Goal: Complete application form: Complete application form

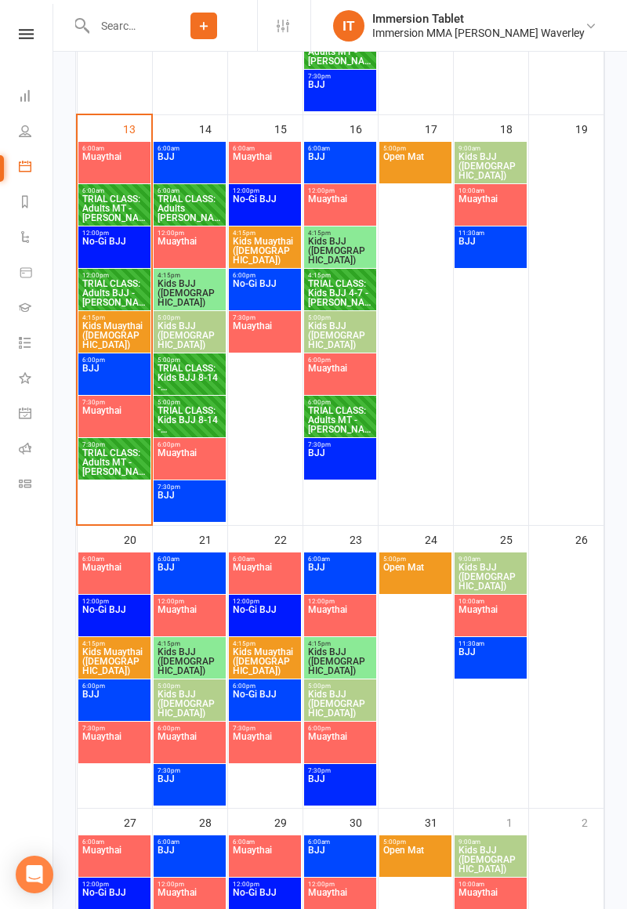
click at [107, 210] on span "TRIAL CLASS: Adults MT - [PERSON_NAME] ?" at bounding box center [114, 208] width 65 height 28
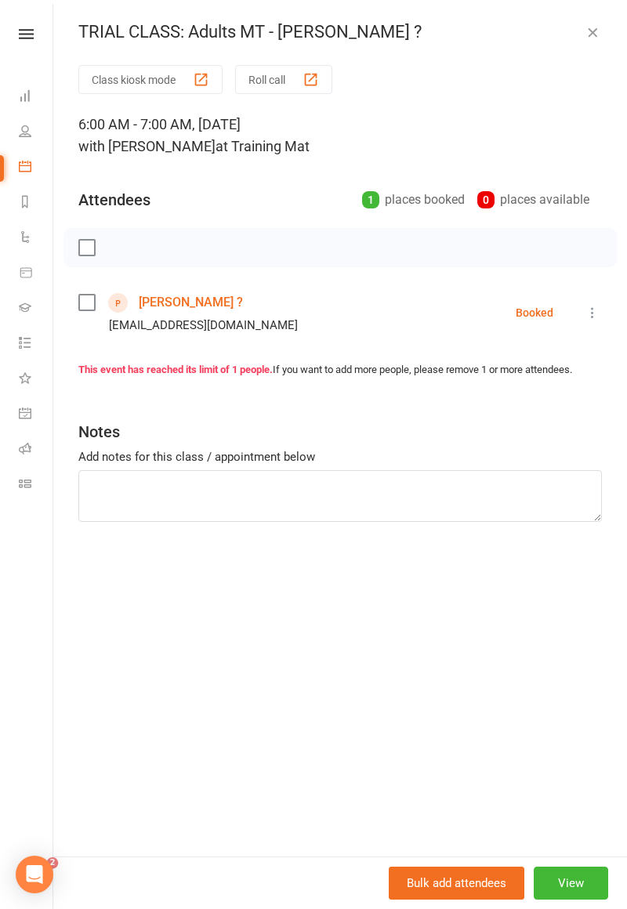
click at [599, 33] on icon "button" at bounding box center [593, 32] width 16 height 16
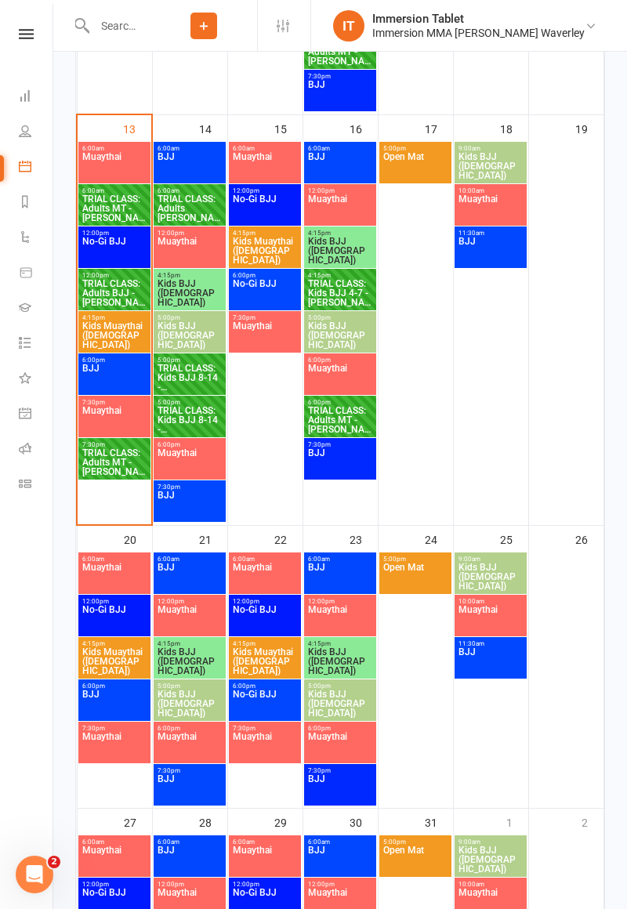
click at [102, 299] on span "TRIAL CLASS: Adults BJJ - [PERSON_NAME] [PERSON_NAME]" at bounding box center [114, 293] width 65 height 28
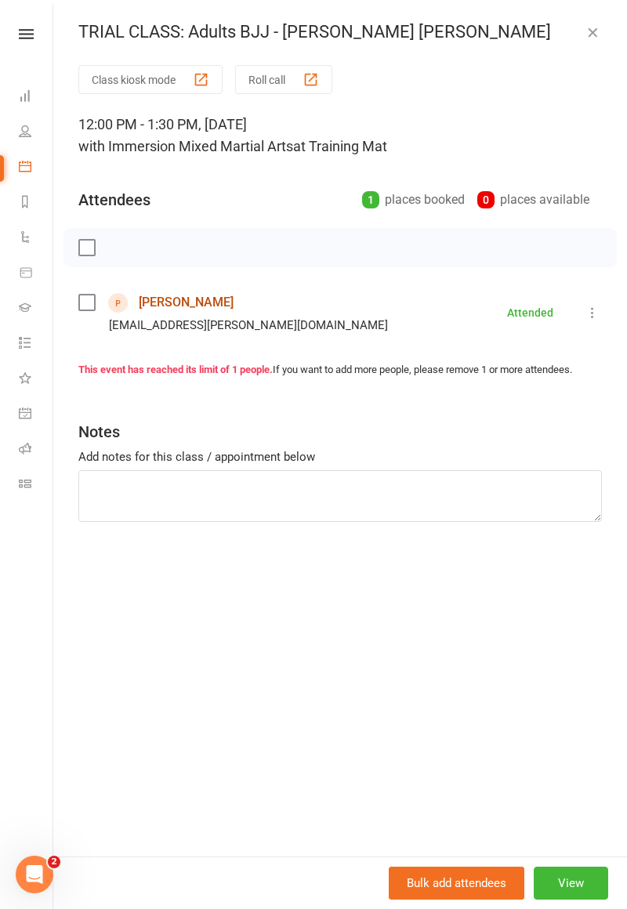
click at [156, 296] on link "[PERSON_NAME]" at bounding box center [186, 302] width 95 height 25
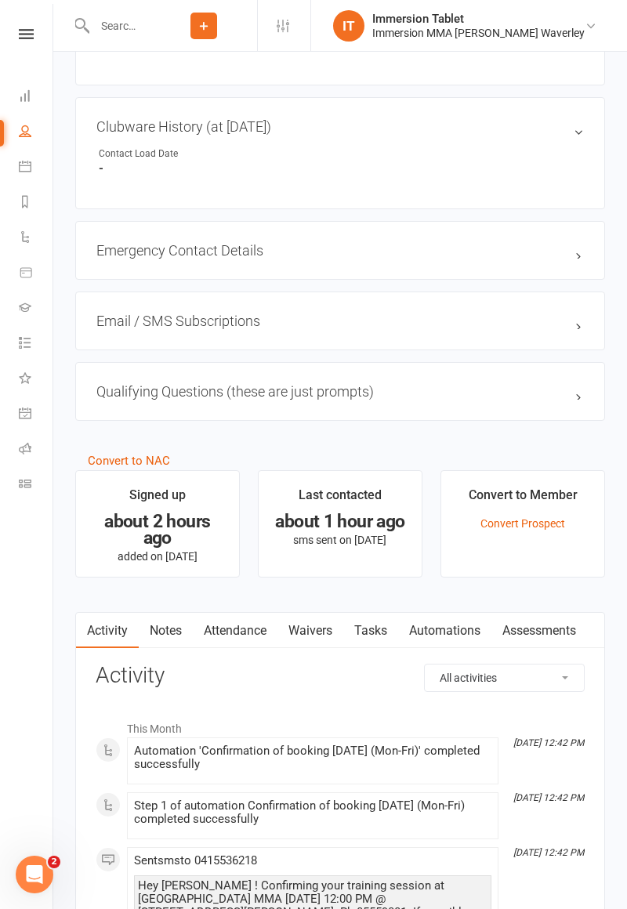
click at [318, 624] on link "Waivers" at bounding box center [310, 631] width 66 height 36
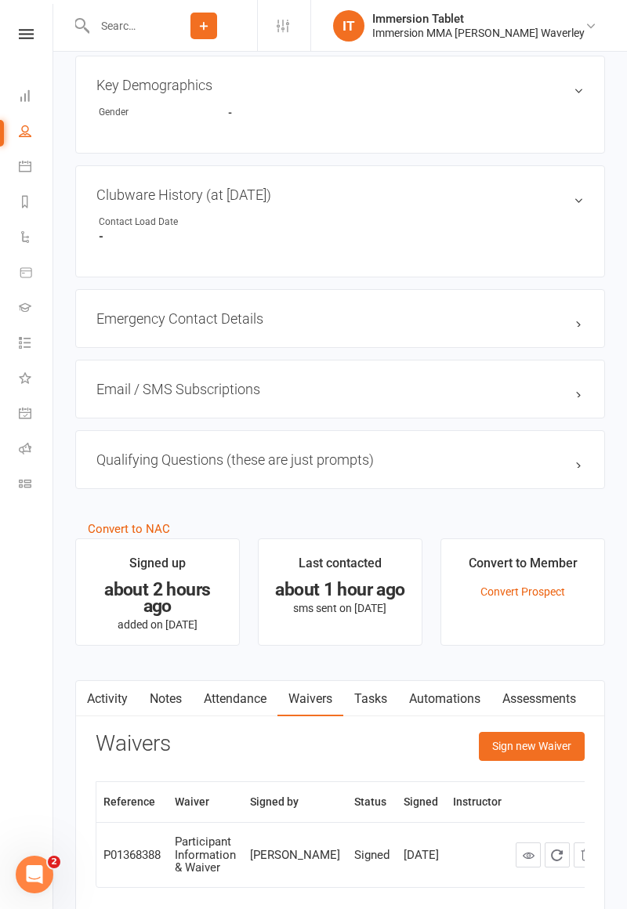
scroll to position [799, 0]
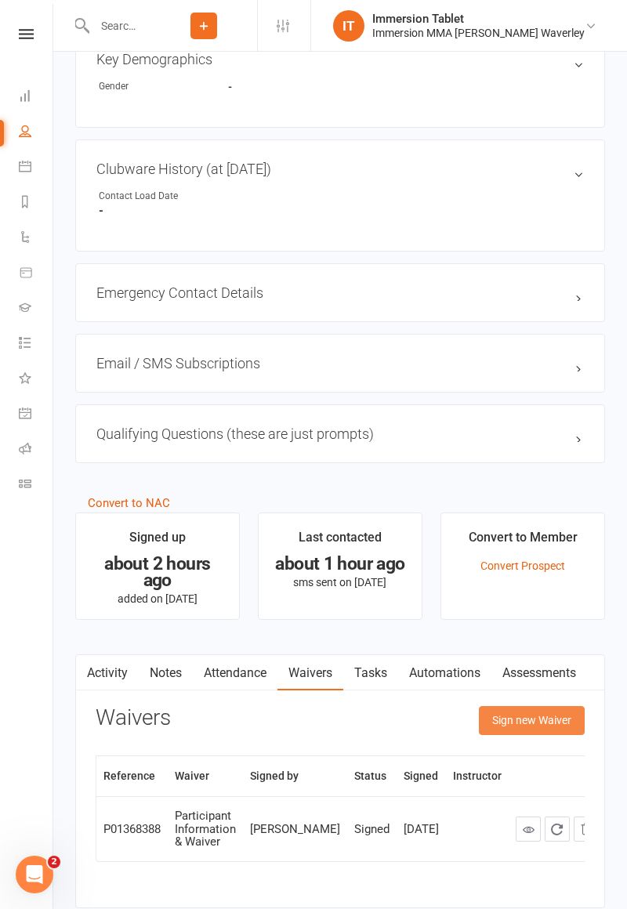
click at [541, 715] on button "Sign new Waiver" at bounding box center [532, 720] width 106 height 28
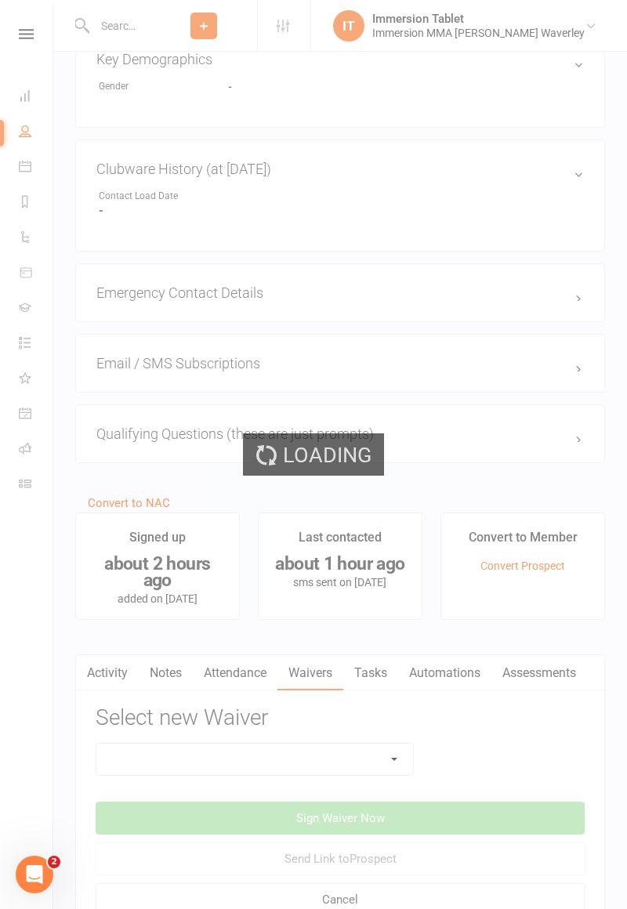
scroll to position [855, 0]
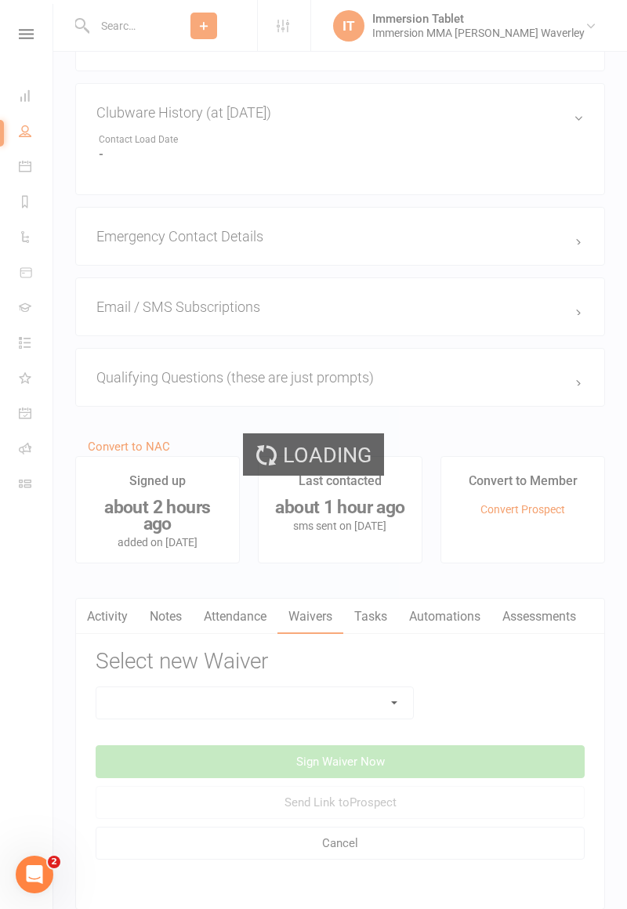
click at [359, 678] on div "Loading" at bounding box center [313, 454] width 627 height 909
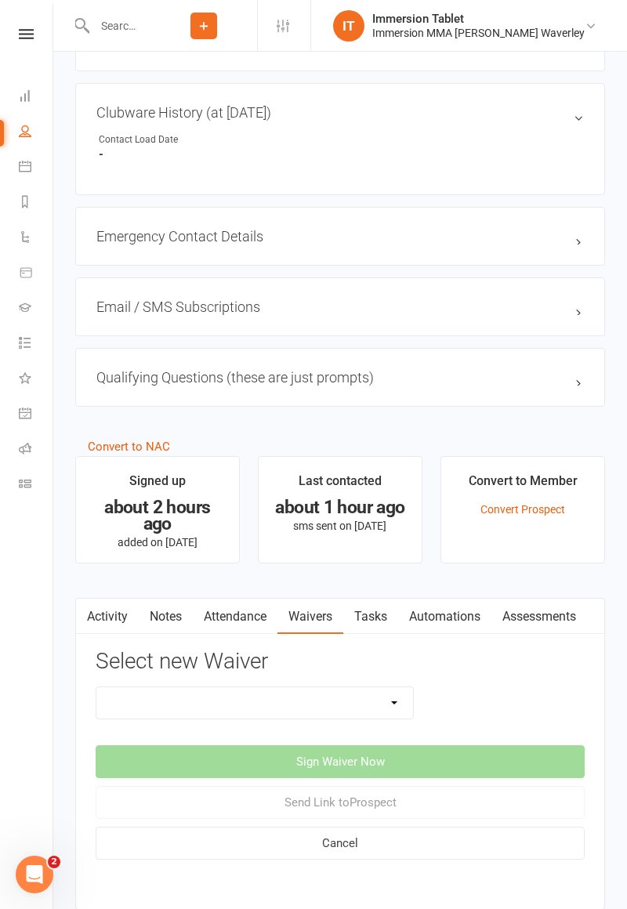
click at [358, 701] on select "Cancellation Form Immersion 10 Class Pass Form Immersion 10 Class Pass Form (Pa…" at bounding box center [254, 702] width 317 height 31
select select "10648"
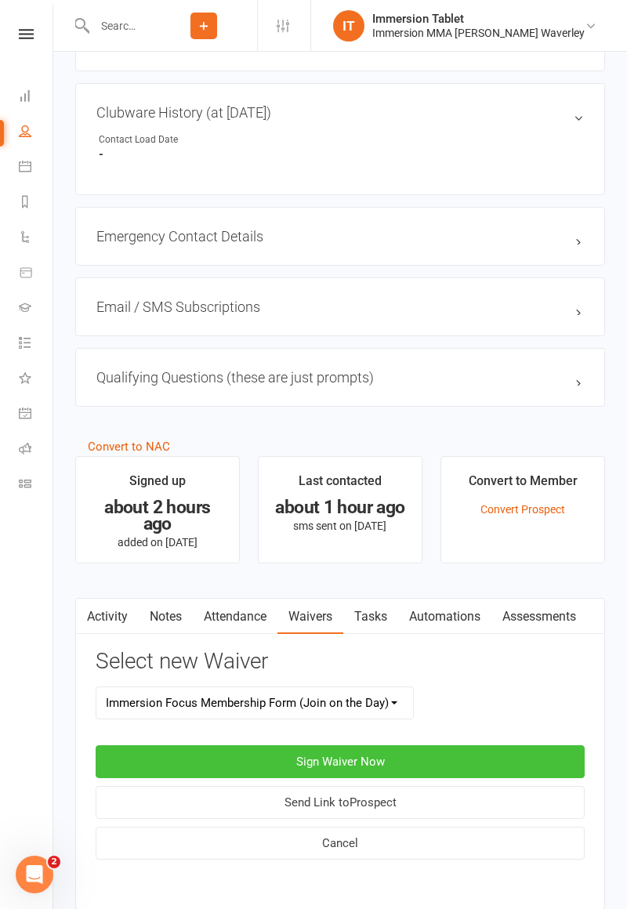
click at [469, 753] on button "Sign Waiver Now" at bounding box center [340, 761] width 489 height 33
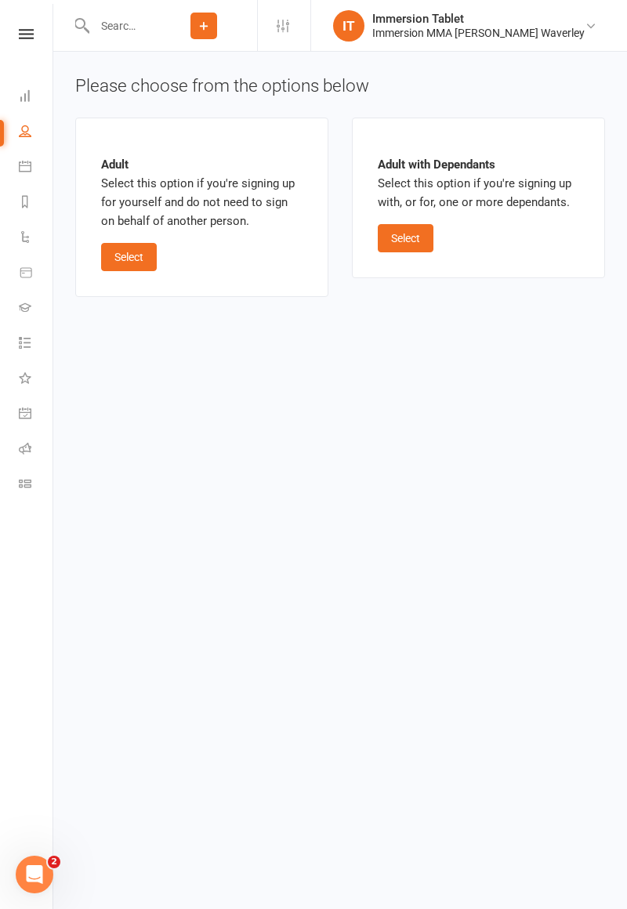
click at [96, 281] on div "Adult Select this option if you're signing up for yourself and do not need to s…" at bounding box center [201, 208] width 253 height 180
click at [130, 245] on button "Select" at bounding box center [129, 257] width 56 height 28
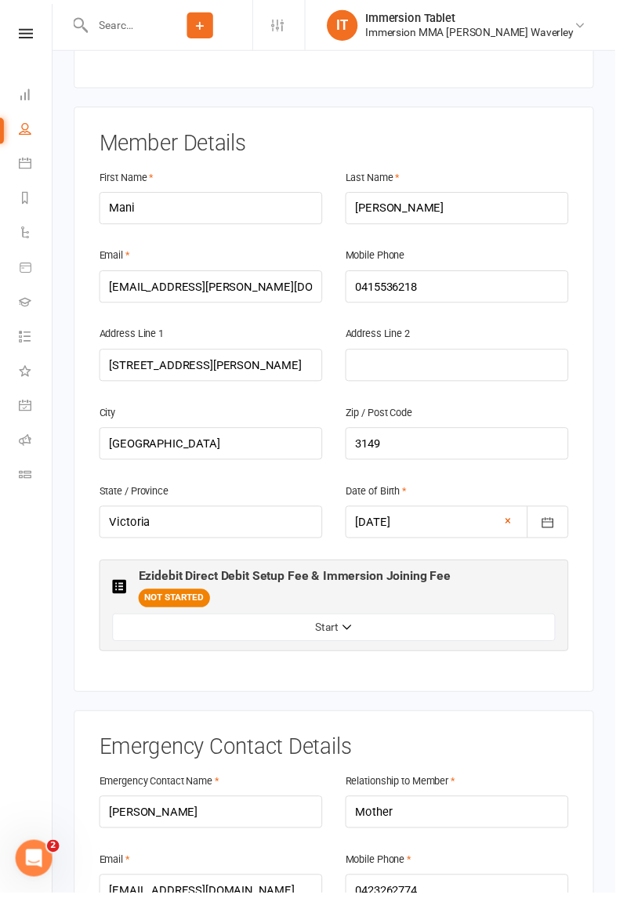
scroll to position [263, 0]
click at [260, 626] on button "Start" at bounding box center [340, 640] width 452 height 28
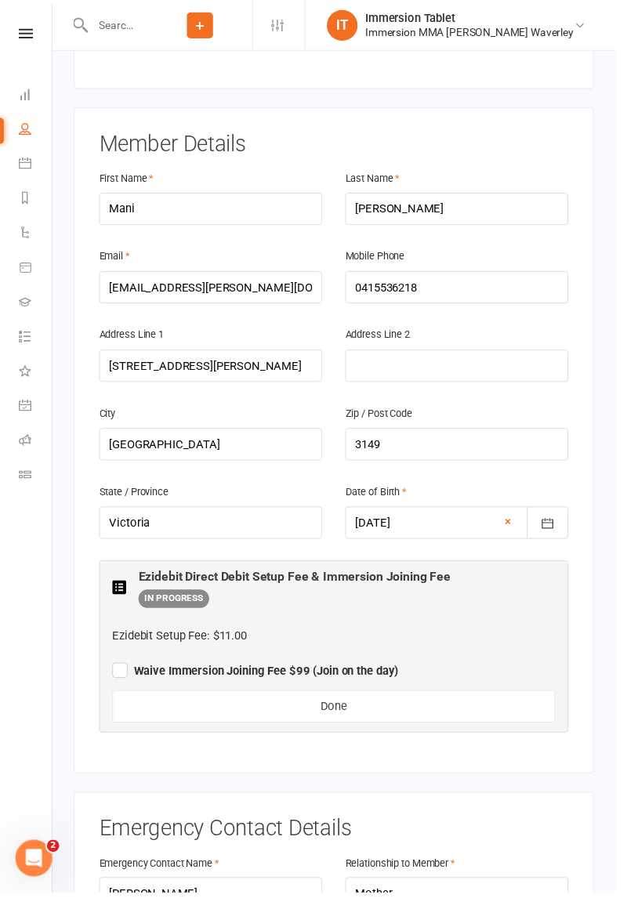
click at [121, 673] on label "Waive Immersion Joining Fee $99 (Join on the day)" at bounding box center [260, 682] width 292 height 19
click at [121, 670] on input "Waive Immersion Joining Fee $99 (Join on the day)" at bounding box center [260, 670] width 292 height 0
click at [6, 604] on nav "Clubworx Dashboard People Calendar Reports Automations Product Sales Gradings T…" at bounding box center [26, 458] width 53 height 909
click at [171, 704] on button "Done" at bounding box center [340, 720] width 452 height 33
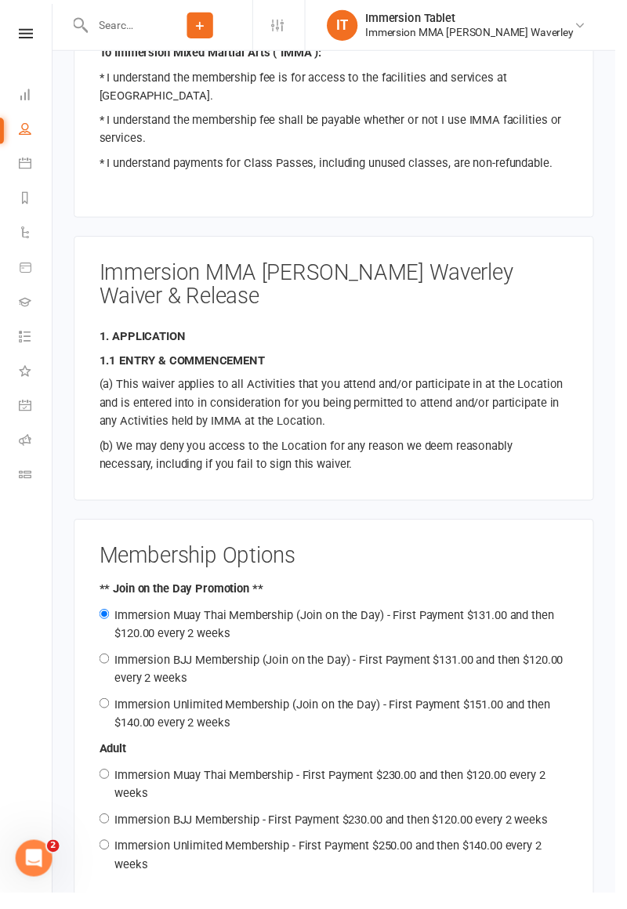
scroll to position [1381, 0]
click at [111, 667] on input "Immersion BJJ Membership (Join on the Day) - First Payment $131.00 and then $12…" at bounding box center [106, 672] width 10 height 10
radio input "true"
radio input "false"
click at [343, 666] on label "Immersion BJJ Membership (Join on the Day) - First Payment $131.00 and then $12…" at bounding box center [345, 682] width 457 height 33
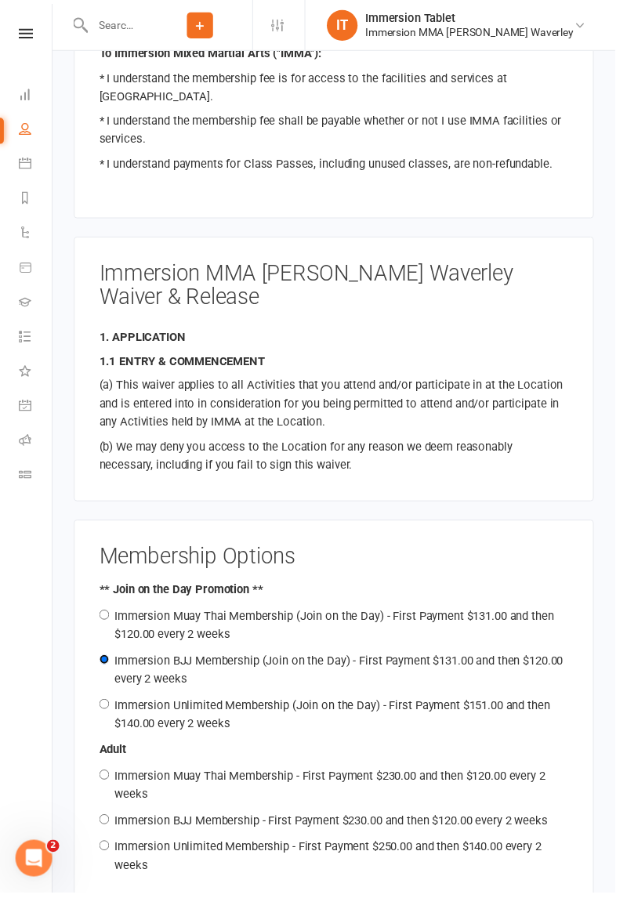
click at [111, 667] on input "Immersion BJJ Membership (Join on the Day) - First Payment $131.00 and then $12…" at bounding box center [106, 672] width 10 height 10
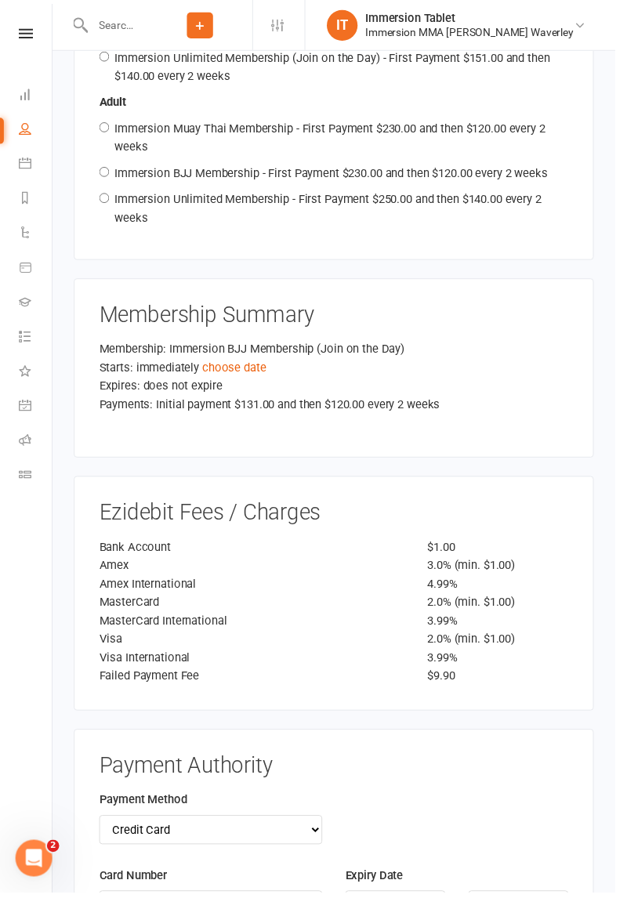
scroll to position [2040, 0]
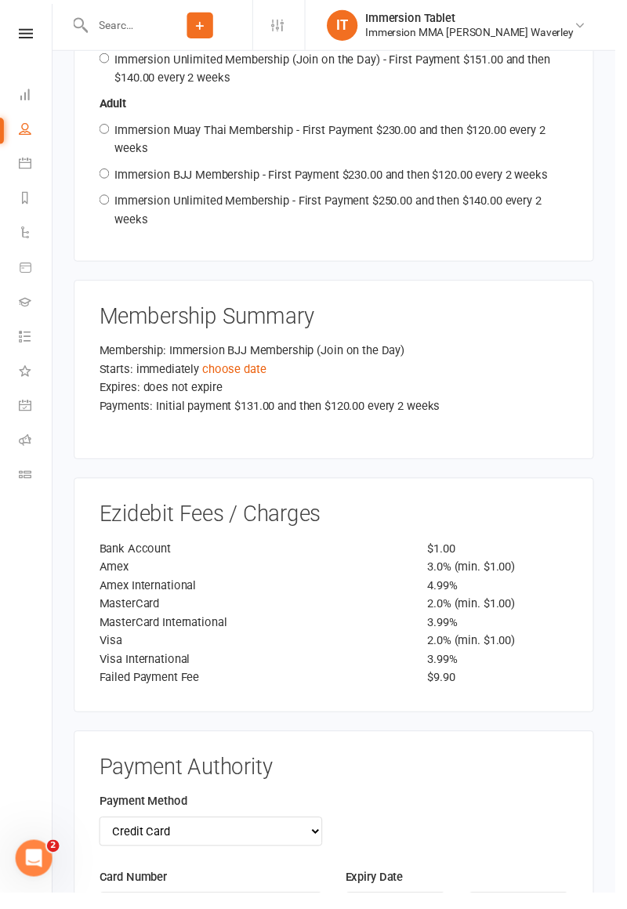
click at [237, 369] on link "choose date" at bounding box center [238, 376] width 65 height 14
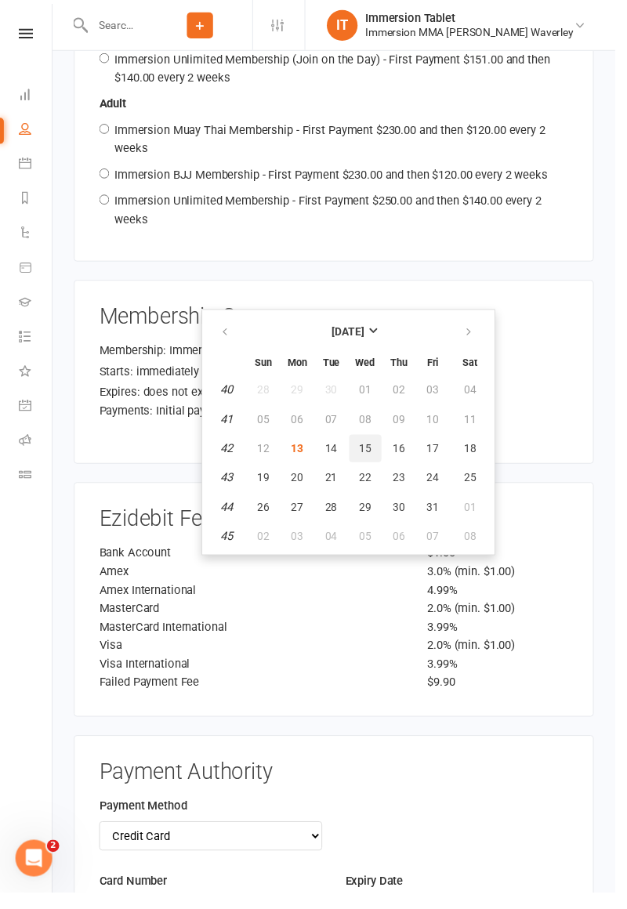
click at [370, 451] on span "15" at bounding box center [372, 457] width 13 height 13
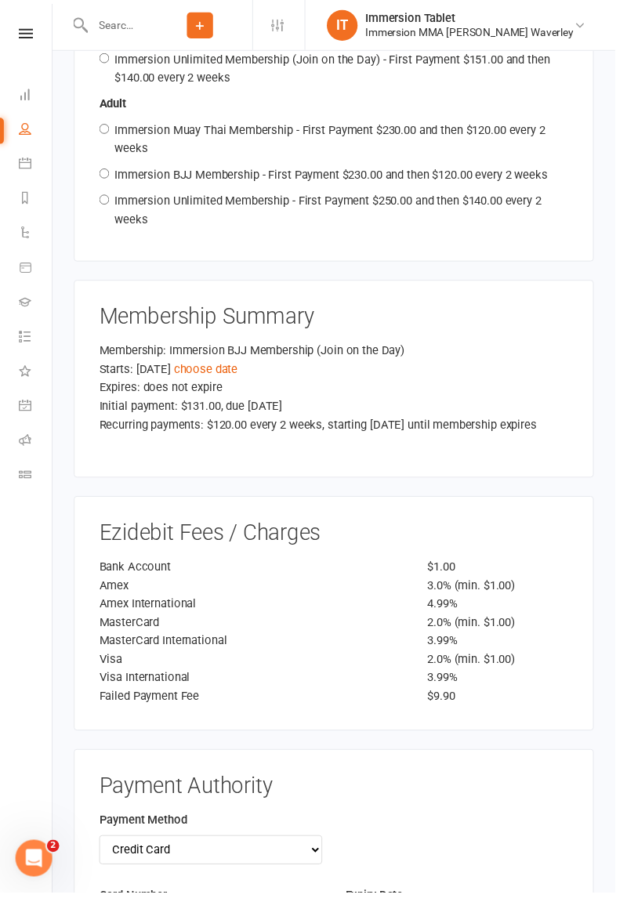
click at [227, 369] on link "choose date" at bounding box center [209, 376] width 65 height 14
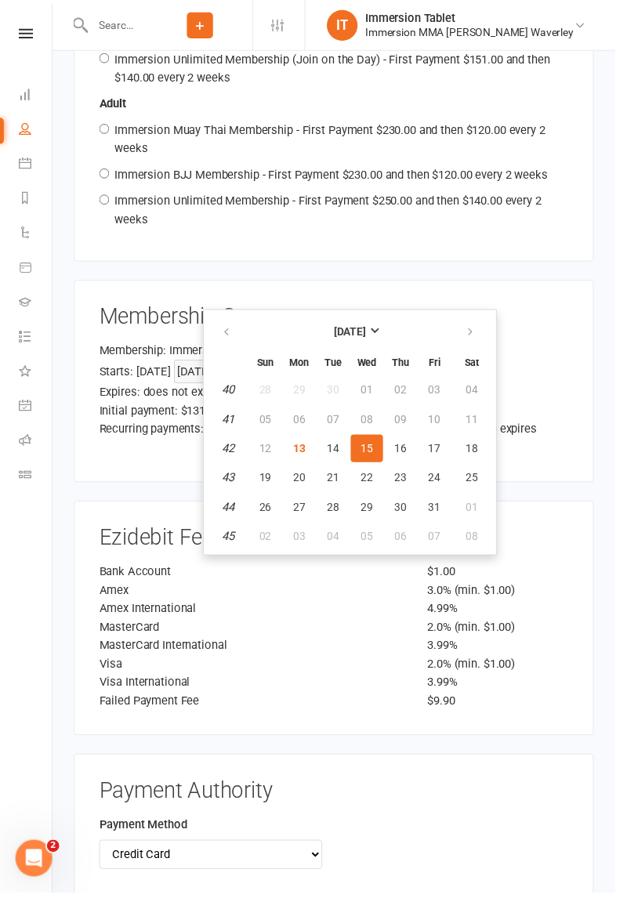
click at [143, 409] on div "Initial payment: $131.00, due [DATE]" at bounding box center [340, 418] width 478 height 19
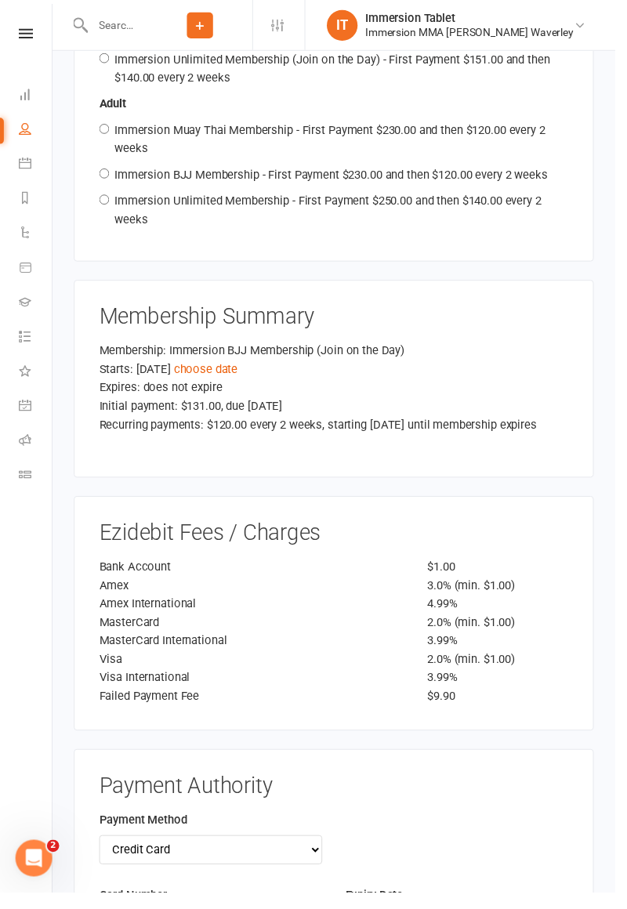
click at [235, 369] on link "choose date" at bounding box center [209, 376] width 65 height 14
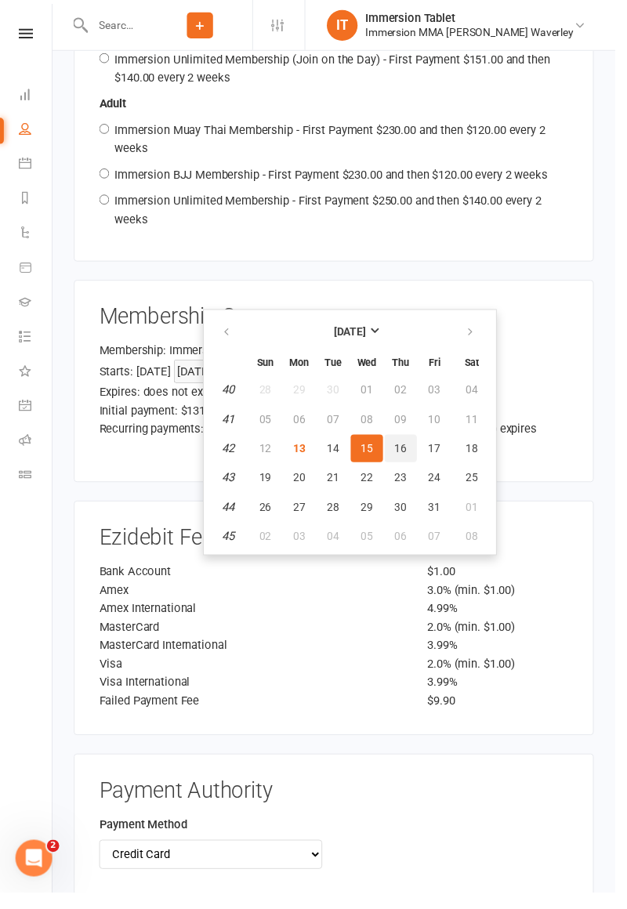
click at [402, 455] on span "16" at bounding box center [408, 457] width 13 height 13
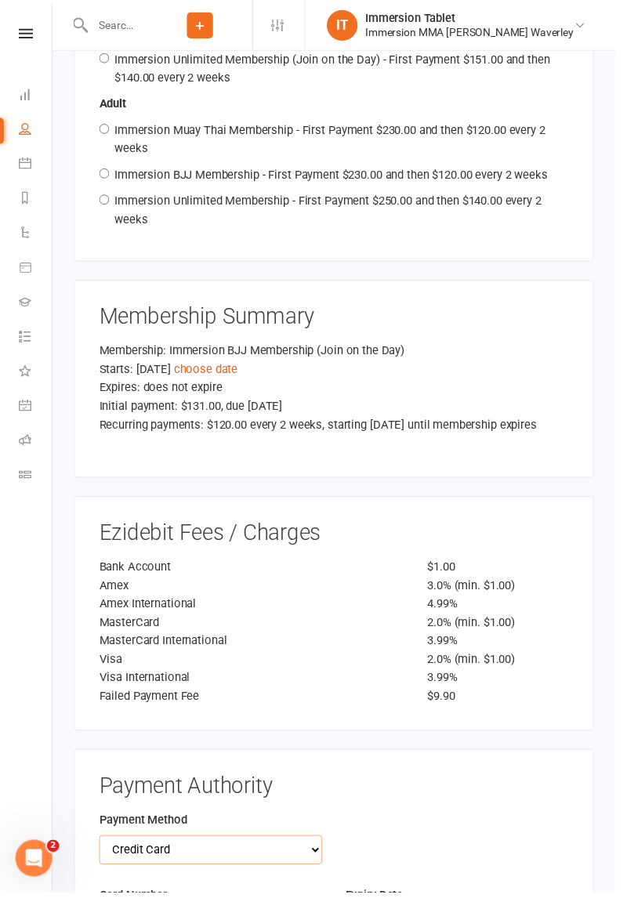
click at [124, 851] on select "Credit Card Bank Account" at bounding box center [214, 866] width 227 height 30
select select "bank_account"
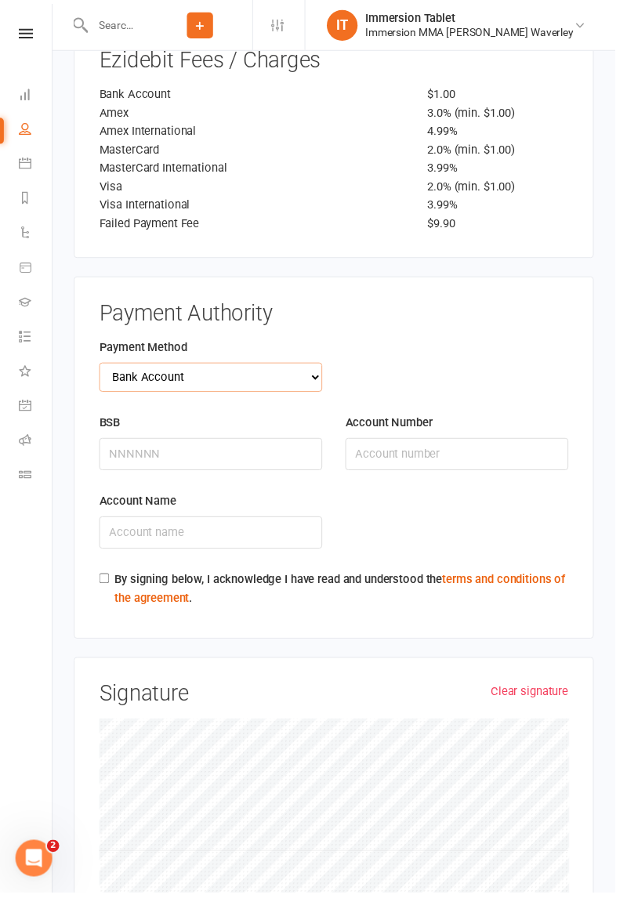
scroll to position [2519, 0]
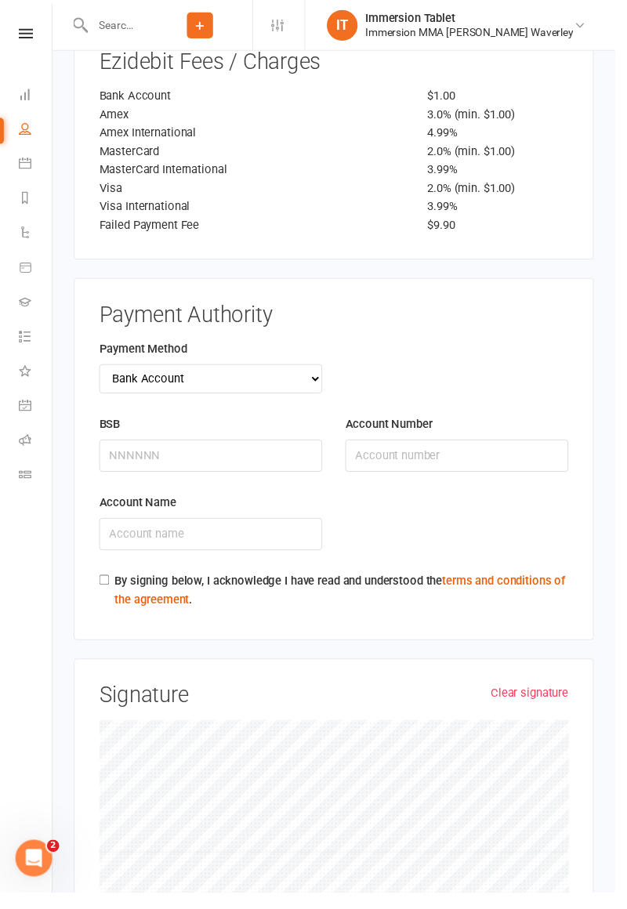
click at [223, 439] on div "BSB" at bounding box center [214, 463] width 251 height 80
click at [250, 448] on input "BSB" at bounding box center [214, 464] width 227 height 33
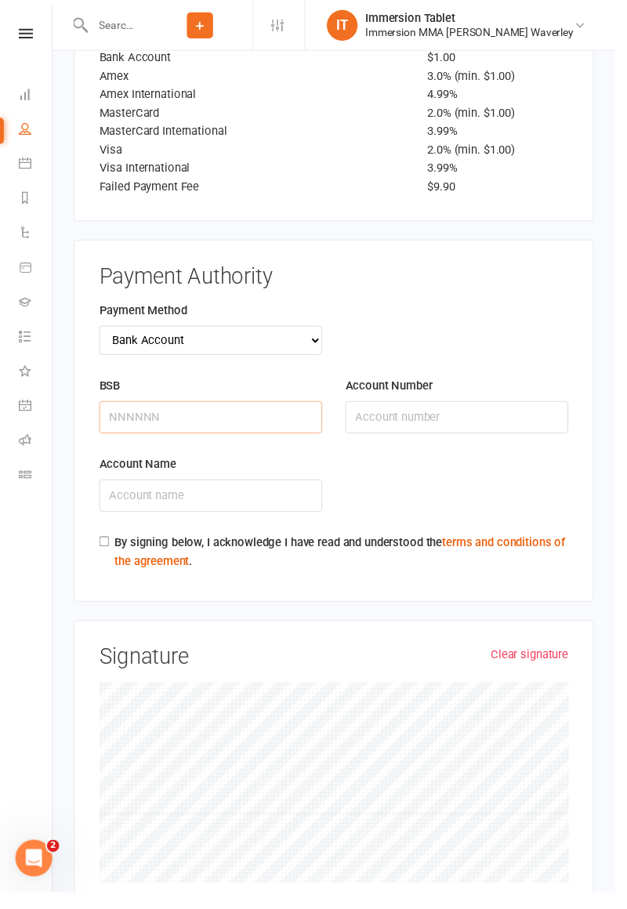
scroll to position [2596, 0]
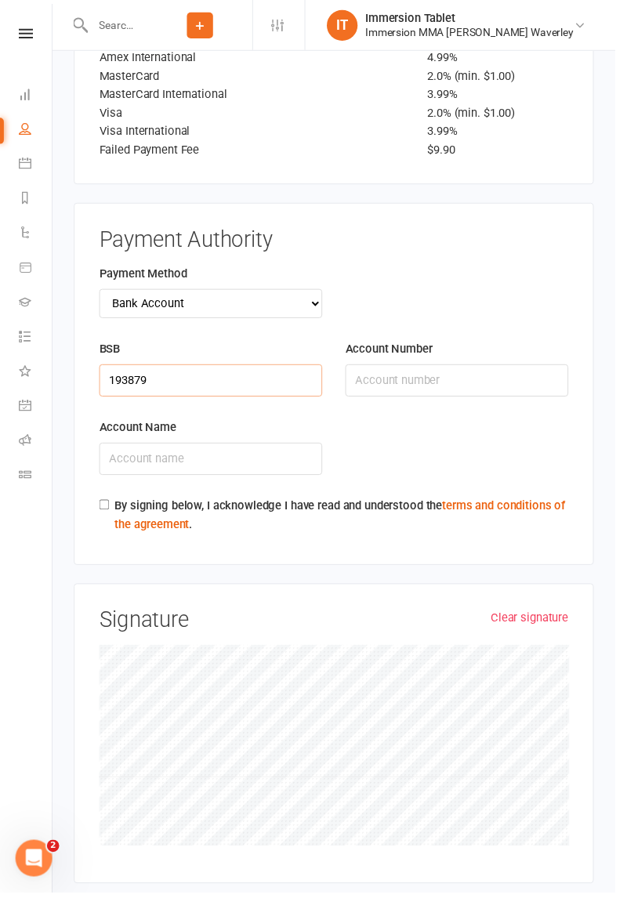
type input "193879"
click at [467, 372] on input "Account Number" at bounding box center [465, 388] width 227 height 33
click at [456, 372] on input "Account Number" at bounding box center [465, 388] width 227 height 33
type input "470774692"
click at [245, 431] on div "Account Name" at bounding box center [214, 466] width 251 height 80
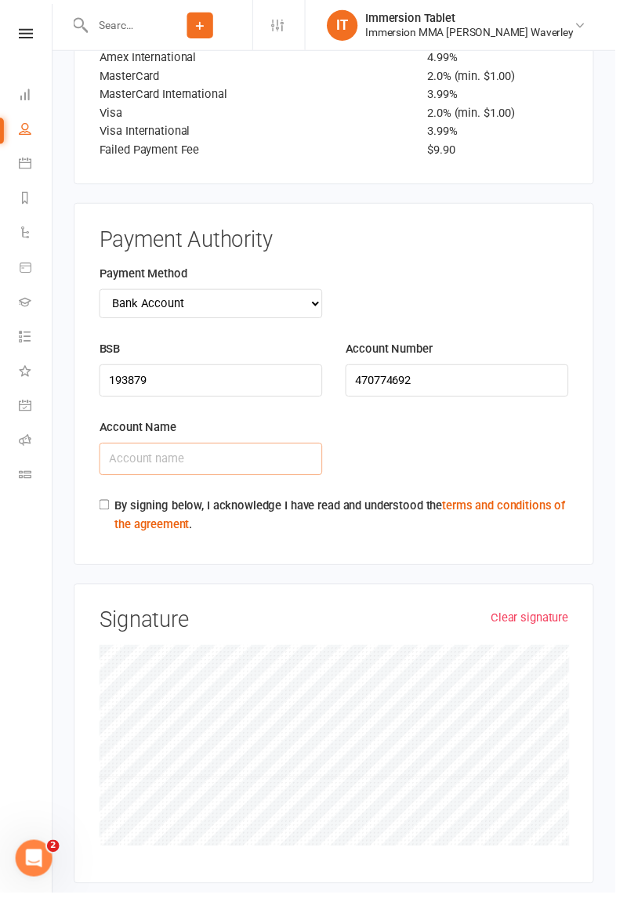
click at [251, 452] on input "Account Name" at bounding box center [214, 468] width 227 height 33
type input "[PERSON_NAME]"
click at [103, 510] on input "By signing below, I acknowledge I have read and understood the terms and condit…" at bounding box center [106, 515] width 10 height 10
checkbox input "true"
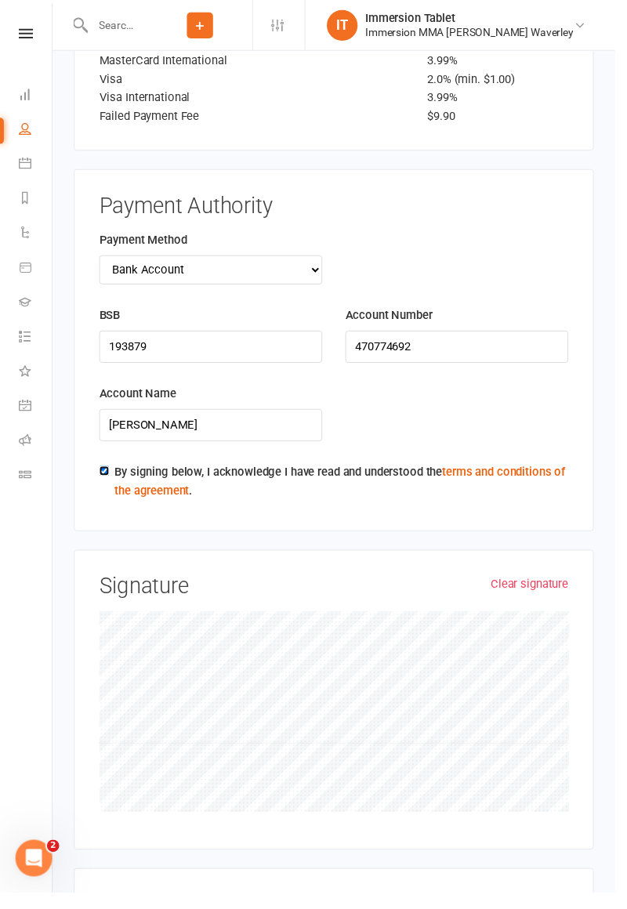
scroll to position [2733, 0]
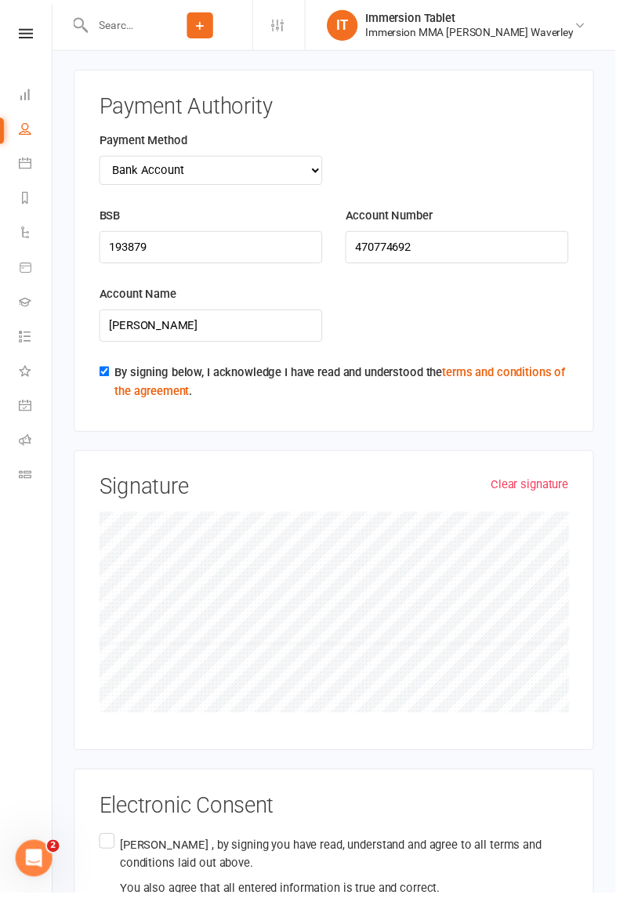
click at [457, 851] on p "[PERSON_NAME] , by signing you have read, understand and agree to all terms and…" at bounding box center [350, 870] width 457 height 38
click at [111, 846] on input "[PERSON_NAME] , by signing you have read, understand and agree to all terms and…" at bounding box center [106, 846] width 10 height 0
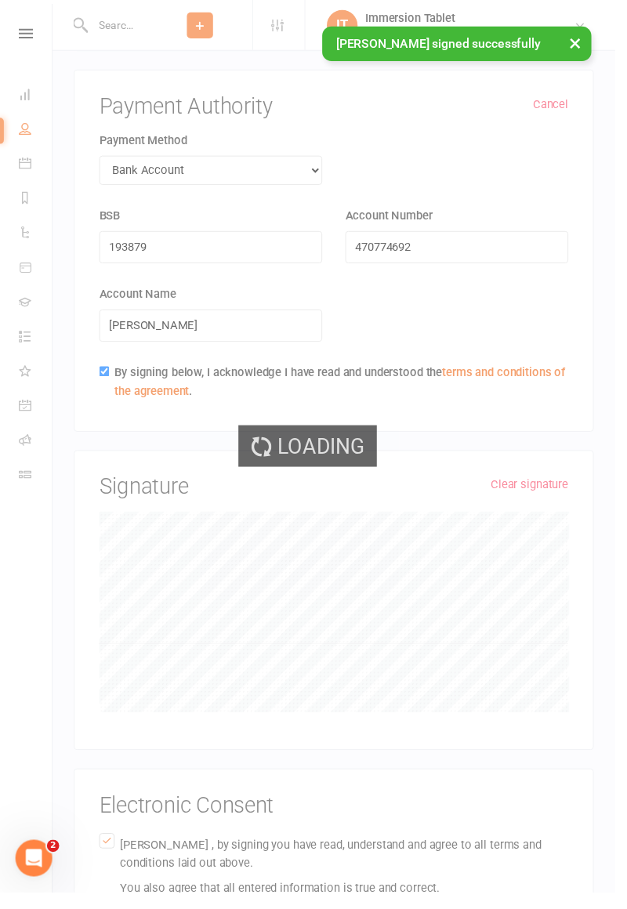
scroll to position [2273, 0]
